Goal: Transaction & Acquisition: Purchase product/service

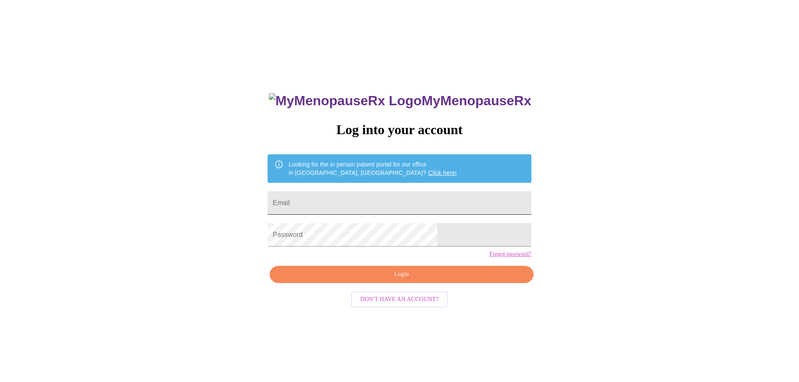
click at [373, 199] on input "Email" at bounding box center [399, 202] width 263 height 23
type input "[PERSON_NAME][EMAIL_ADDRESS][PERSON_NAME][DOMAIN_NAME]"
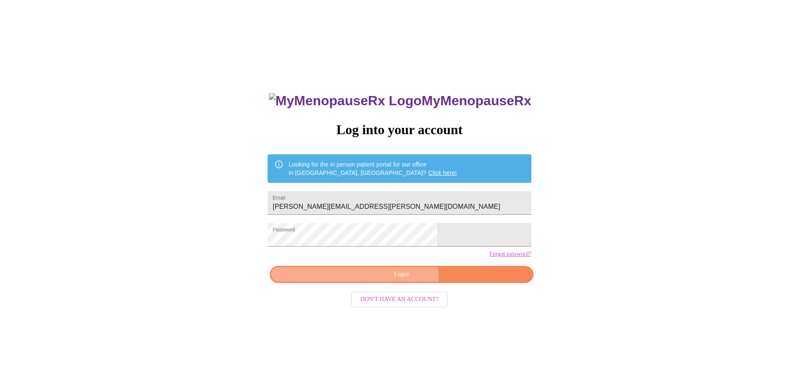
click at [396, 280] on span "Login" at bounding box center [401, 274] width 244 height 10
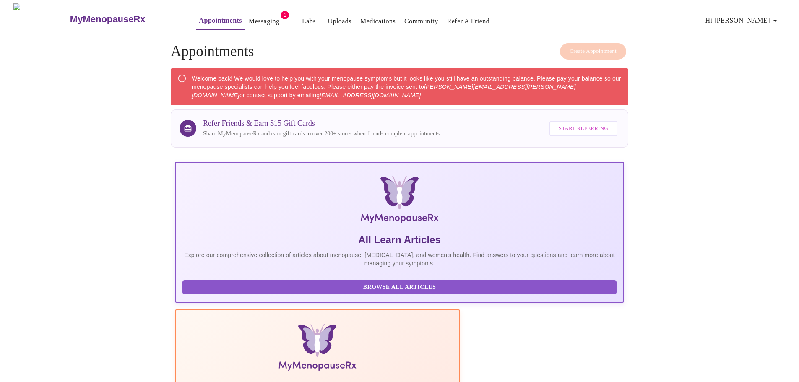
click at [249, 18] on link "Messaging" at bounding box center [264, 22] width 31 height 12
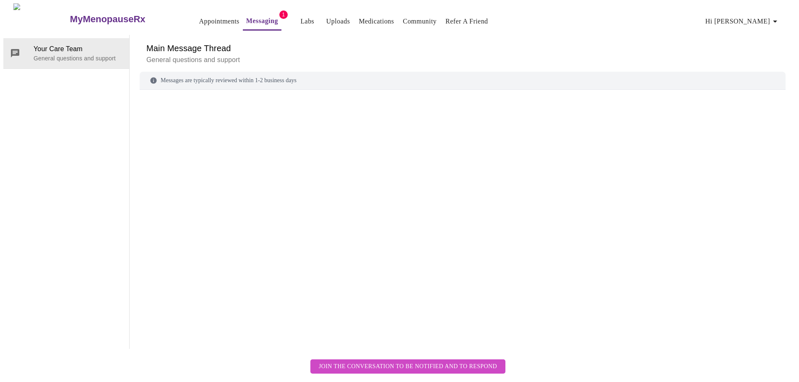
scroll to position [31, 0]
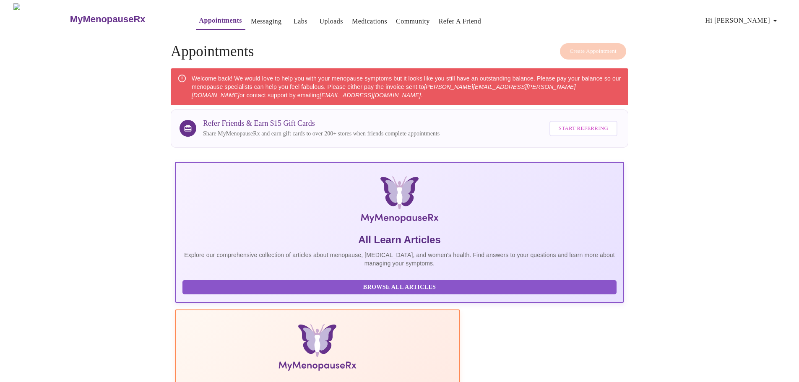
click at [764, 19] on span "Hi [PERSON_NAME]" at bounding box center [743, 21] width 75 height 12
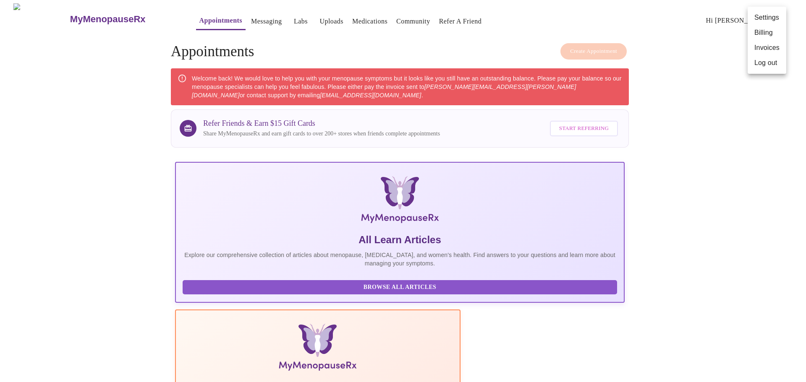
click at [763, 31] on li "Billing" at bounding box center [766, 32] width 39 height 15
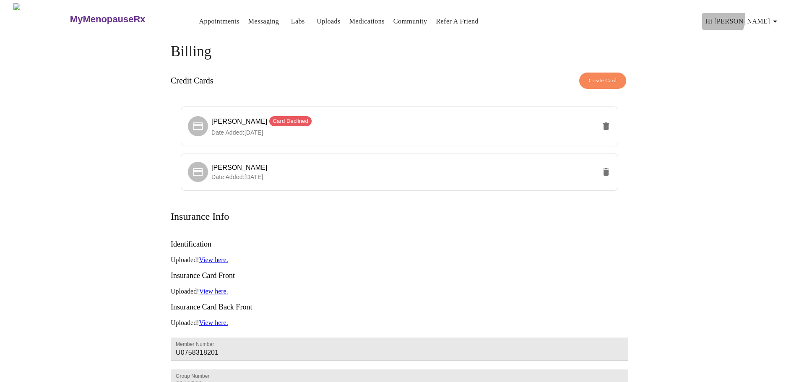
click at [759, 16] on span "Hi [PERSON_NAME]" at bounding box center [743, 22] width 75 height 12
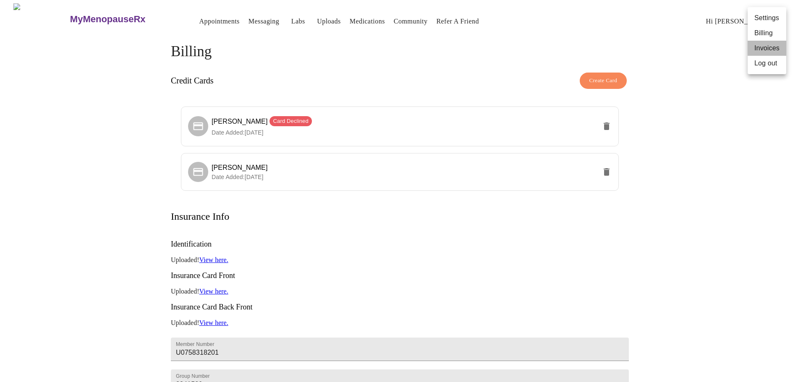
click at [768, 46] on li "Invoices" at bounding box center [766, 48] width 39 height 15
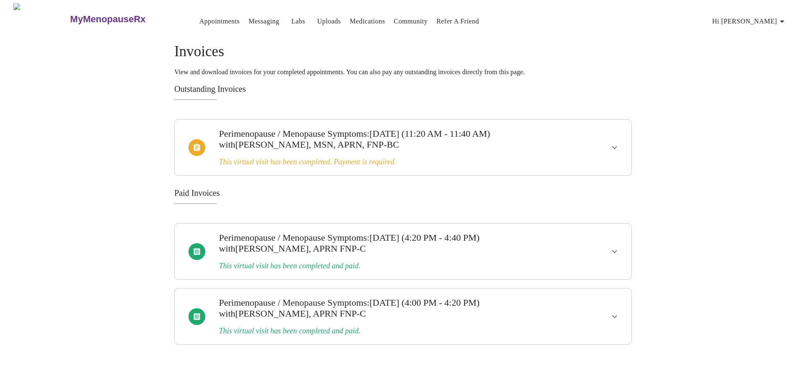
click at [771, 20] on span "Hi [PERSON_NAME]" at bounding box center [749, 22] width 75 height 12
click at [774, 34] on li "Billing" at bounding box center [773, 33] width 39 height 15
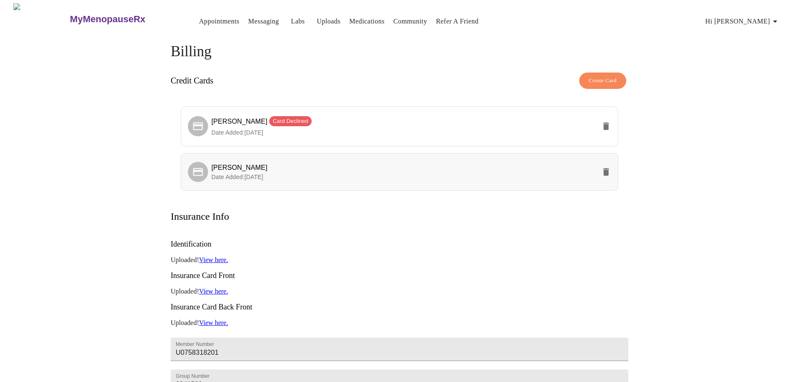
click at [235, 174] on span "Date Added: [DATE]" at bounding box center [237, 177] width 52 height 7
click at [109, 173] on div "MyMenopauseRx Appointments Messaging Labs Uploads Medications Community Refer a…" at bounding box center [399, 257] width 793 height 508
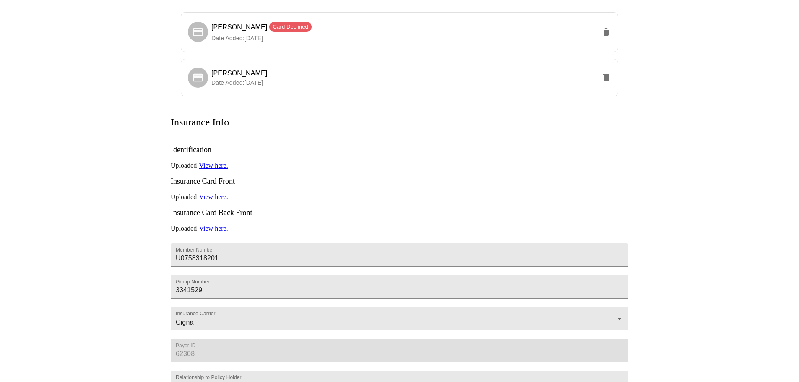
scroll to position [148, 0]
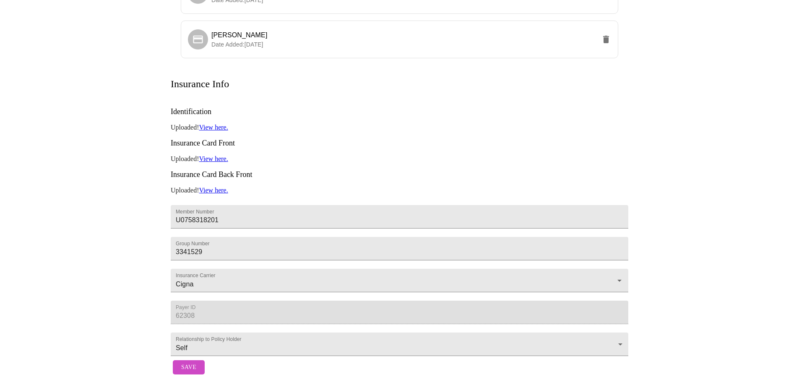
click at [90, 238] on div "MyMenopauseRx Appointments Messaging Labs Uploads Medications Community Refer a…" at bounding box center [399, 125] width 793 height 508
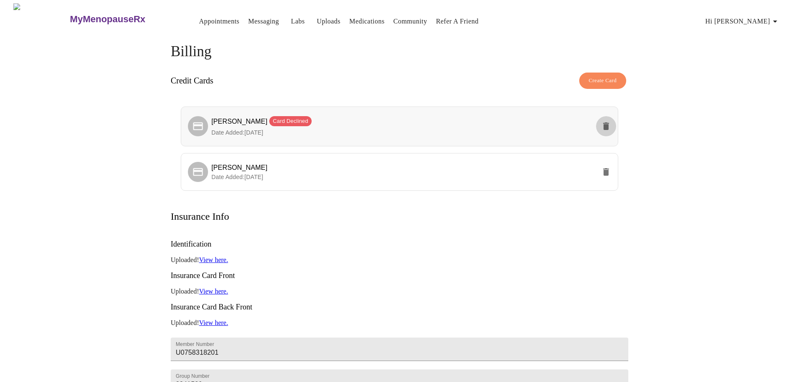
click at [608, 124] on icon "delete" at bounding box center [606, 127] width 6 height 8
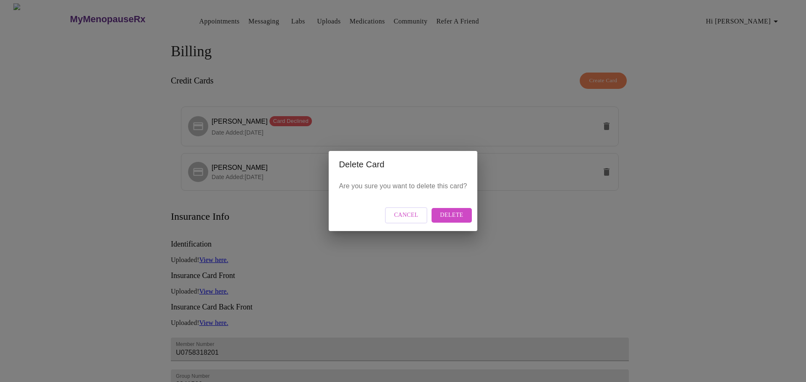
click at [451, 216] on span "Delete" at bounding box center [451, 215] width 23 height 10
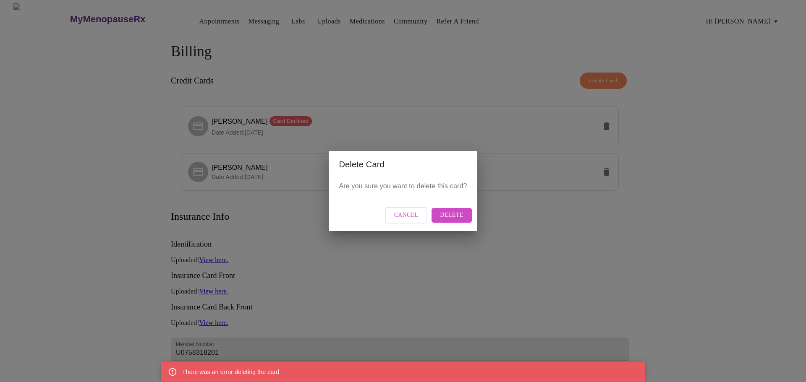
click at [110, 177] on div "Delete Card Are you sure you want to delete this card? Cancel Delete" at bounding box center [403, 191] width 806 height 382
click at [453, 219] on span "Delete" at bounding box center [451, 215] width 23 height 10
click at [417, 218] on span "Cancel" at bounding box center [406, 215] width 24 height 10
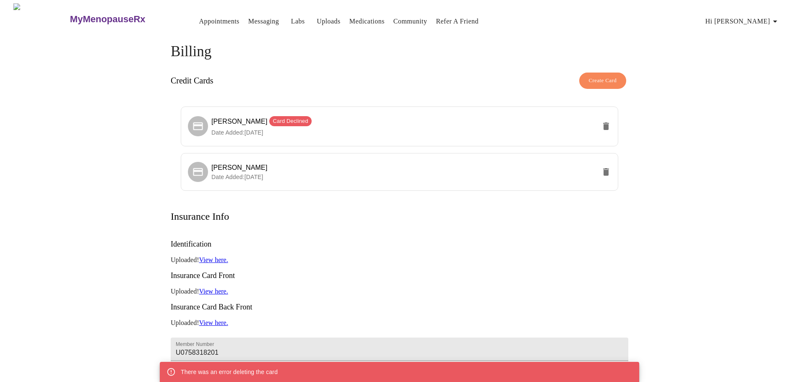
click at [29, 182] on div "MyMenopauseRx Appointments Messaging Labs Uploads Medications Community Refer a…" at bounding box center [399, 257] width 793 height 508
click at [261, 132] on span "Date Added: [DATE]" at bounding box center [237, 132] width 52 height 7
click at [154, 170] on div "Billing Credit Cards Create Card [PERSON_NAME] Card Declined Date Added: [DATE]…" at bounding box center [399, 277] width 537 height 468
click at [759, 16] on span "Hi [PERSON_NAME]" at bounding box center [743, 22] width 75 height 12
click at [91, 123] on div at bounding box center [403, 191] width 806 height 382
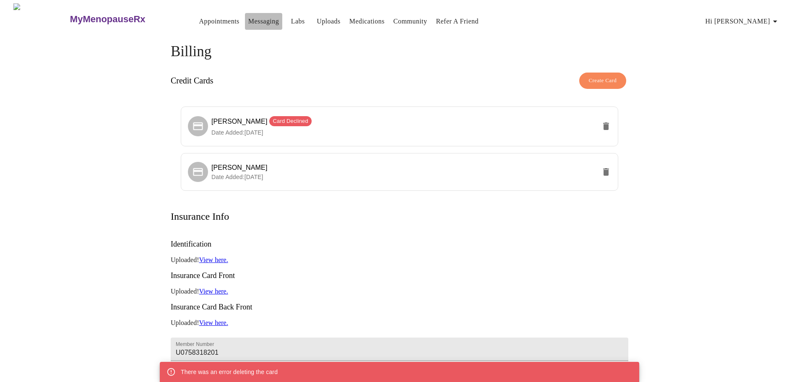
click at [248, 16] on link "Messaging" at bounding box center [263, 22] width 31 height 12
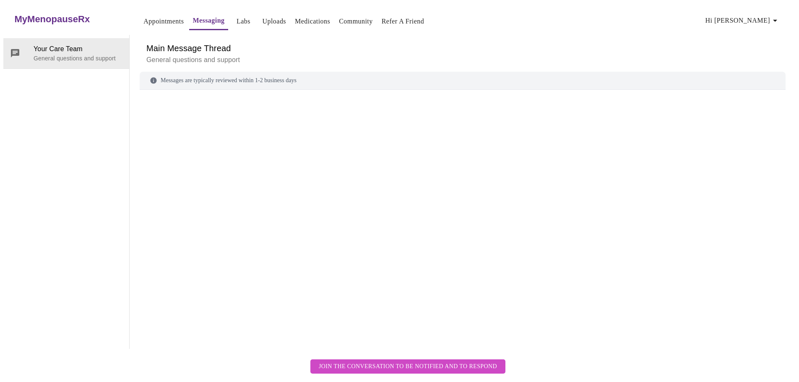
scroll to position [31, 0]
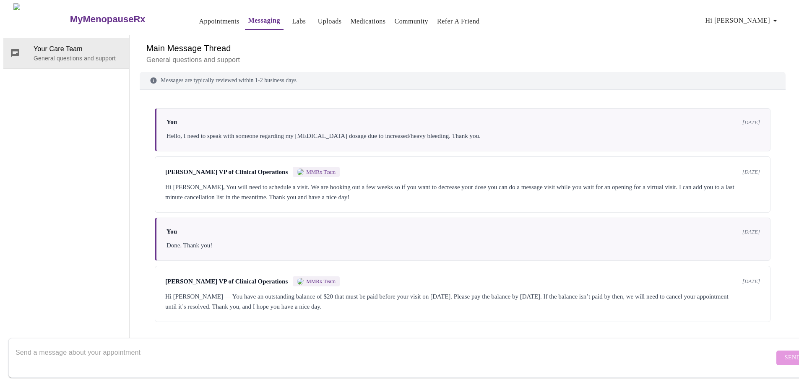
click at [327, 292] on div "Hi [PERSON_NAME] — You have an outstanding balance of $20 that must be paid bef…" at bounding box center [462, 302] width 595 height 20
click at [562, 292] on div "Hi [PERSON_NAME] — You have an outstanding balance of $20 that must be paid bef…" at bounding box center [462, 302] width 595 height 20
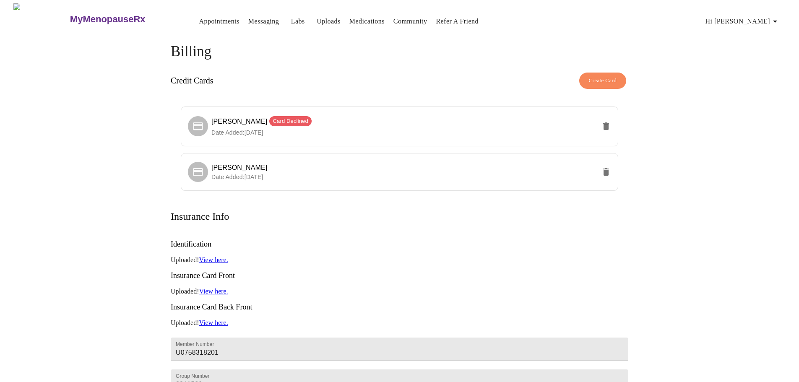
click at [756, 18] on span "Hi [PERSON_NAME]" at bounding box center [743, 22] width 75 height 12
click at [764, 47] on li "Invoices" at bounding box center [766, 48] width 39 height 15
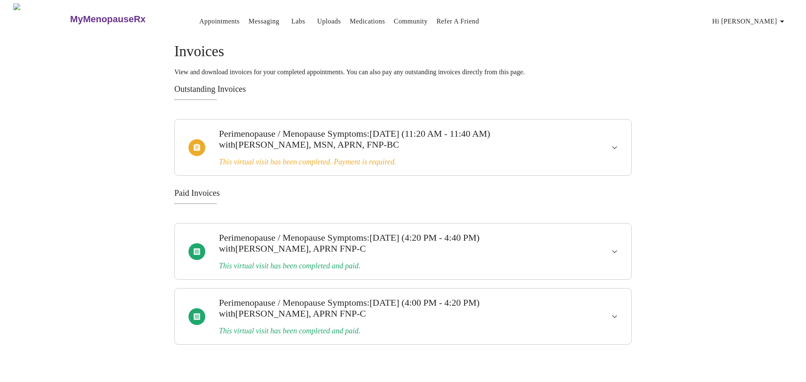
click at [534, 250] on div "[MEDICAL_DATA] / Menopause Symptoms : [DATE] (4:20 PM - 4:40 PM) with [PERSON_N…" at bounding box center [380, 251] width 331 height 49
drag, startPoint x: 536, startPoint y: 244, endPoint x: 544, endPoint y: 229, distance: 17.6
click at [536, 242] on h3 "[MEDICAL_DATA] / Menopause Symptoms : [DATE] (4:20 PM - 4:40 PM) with [PERSON_N…" at bounding box center [381, 243] width 324 height 22
click at [614, 146] on icon "show more" at bounding box center [614, 147] width 5 height 3
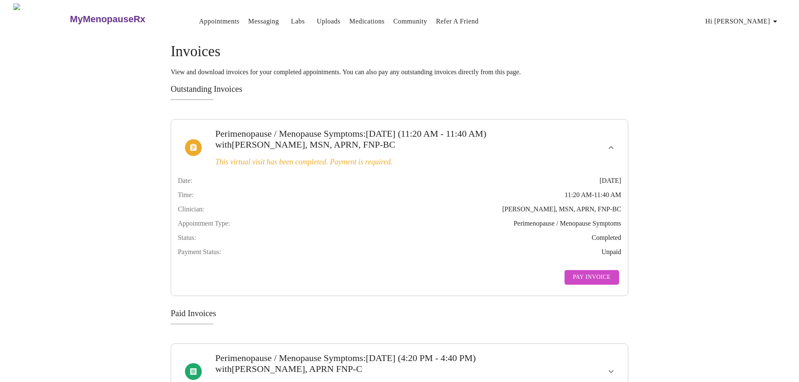
click at [592, 283] on span "Pay Invoice" at bounding box center [592, 277] width 38 height 10
click at [85, 14] on h3 "MyMenopauseRx" at bounding box center [108, 19] width 76 height 11
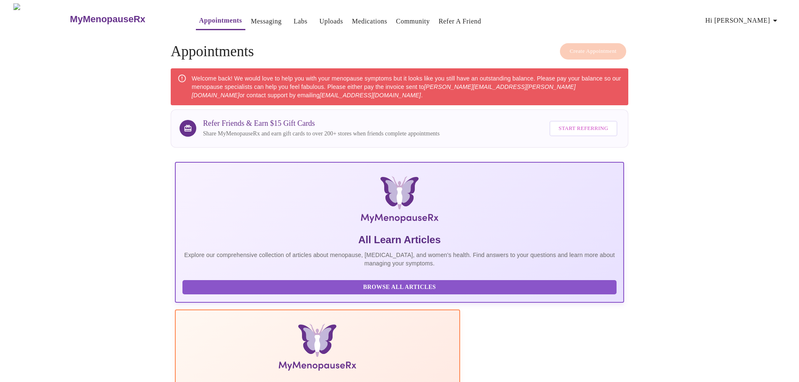
click at [774, 16] on icon "button" at bounding box center [775, 21] width 10 height 10
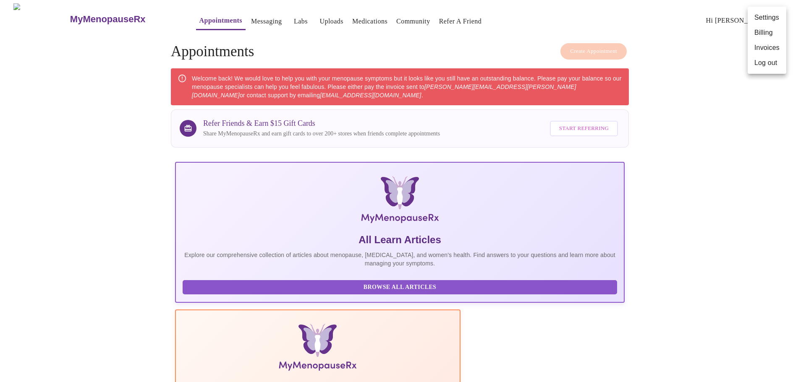
click at [84, 209] on div at bounding box center [403, 191] width 806 height 382
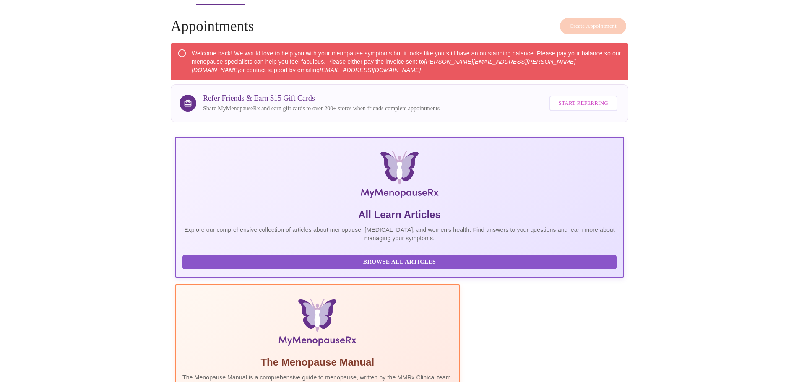
scroll to position [23, 0]
